Goal: Navigation & Orientation: Find specific page/section

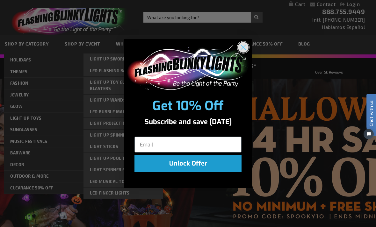
click at [243, 45] on circle "Close dialog" at bounding box center [243, 47] width 11 height 11
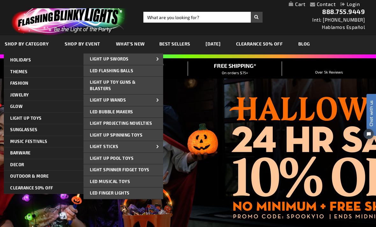
click at [139, 134] on span "Light Up Spinning Toys" at bounding box center [116, 134] width 53 height 5
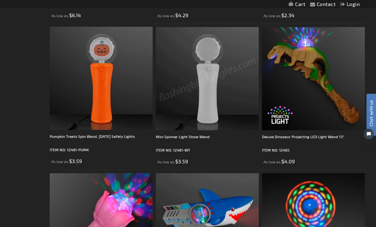
scroll to position [250, 0]
click at [239, 105] on img at bounding box center [207, 78] width 103 height 103
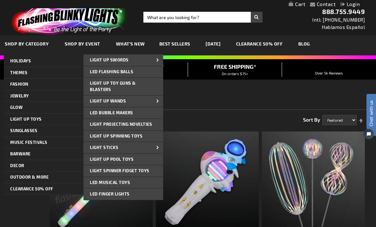
click at [128, 180] on span "LED Musical Toys" at bounding box center [110, 182] width 40 height 5
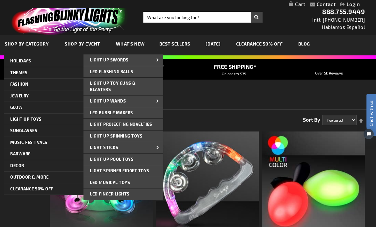
click at [99, 73] on span "LED Flashing Balls" at bounding box center [111, 71] width 43 height 5
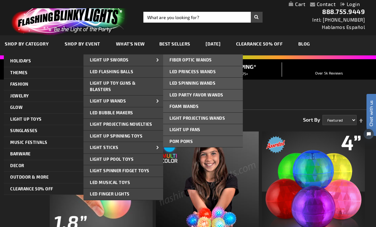
click at [209, 60] on span "Fiber Optic Wands" at bounding box center [190, 59] width 42 height 5
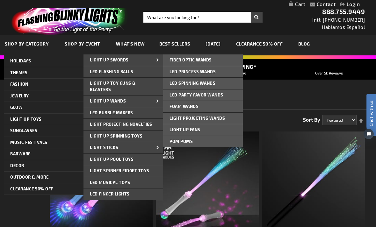
click at [227, 82] on link "LED Spinning Wands" at bounding box center [203, 83] width 80 height 11
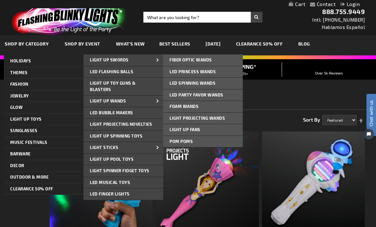
click at [213, 139] on link "Pom Poms" at bounding box center [203, 141] width 80 height 11
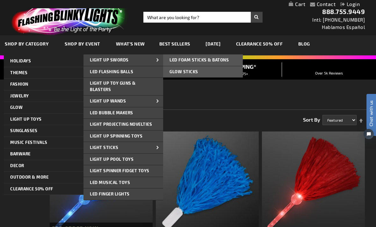
click at [229, 59] on link "LED Foam Sticks & Batons" at bounding box center [203, 59] width 80 height 11
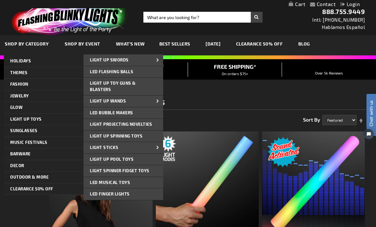
click at [94, 123] on span "Light Projecting Novelties" at bounding box center [121, 124] width 62 height 5
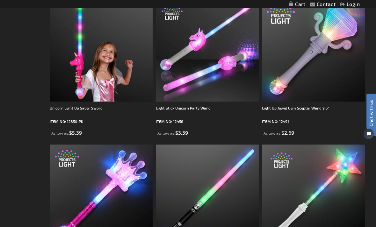
scroll to position [1882, 0]
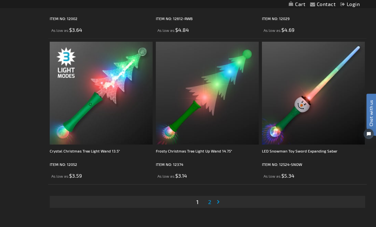
click at [208, 198] on link "Page 2" at bounding box center [210, 202] width 6 height 10
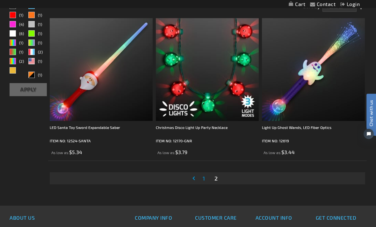
scroll to position [114, 0]
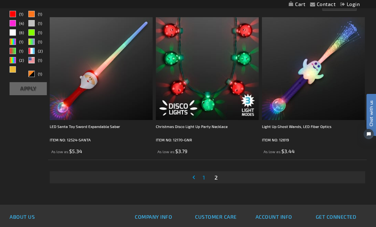
click at [203, 176] on span "1" at bounding box center [204, 177] width 2 height 7
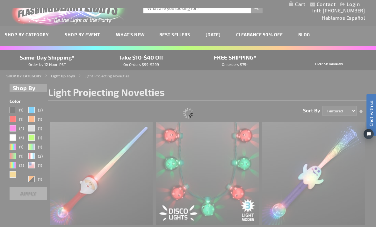
scroll to position [0, 0]
